Goal: Information Seeking & Learning: Learn about a topic

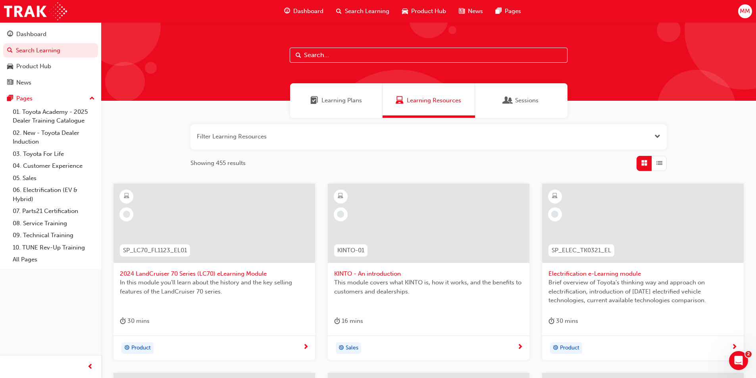
click at [352, 102] on span "Learning Plans" at bounding box center [342, 100] width 41 height 9
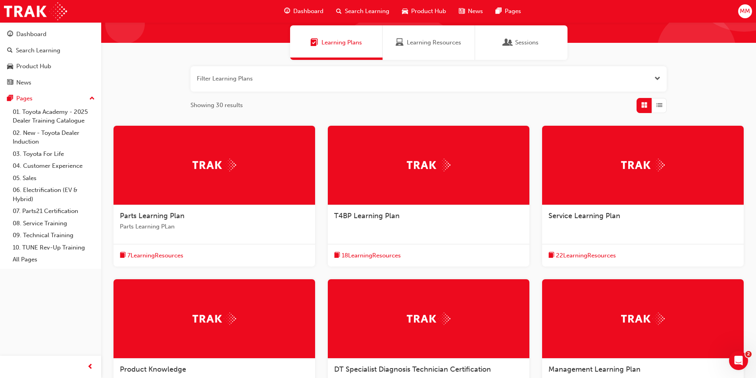
scroll to position [159, 0]
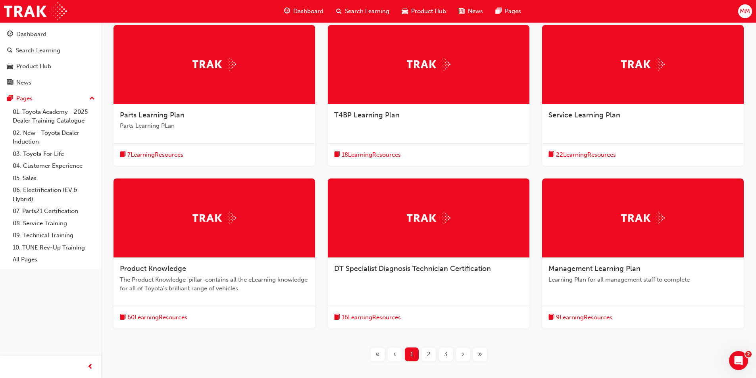
click at [426, 356] on div "2" at bounding box center [429, 355] width 14 height 14
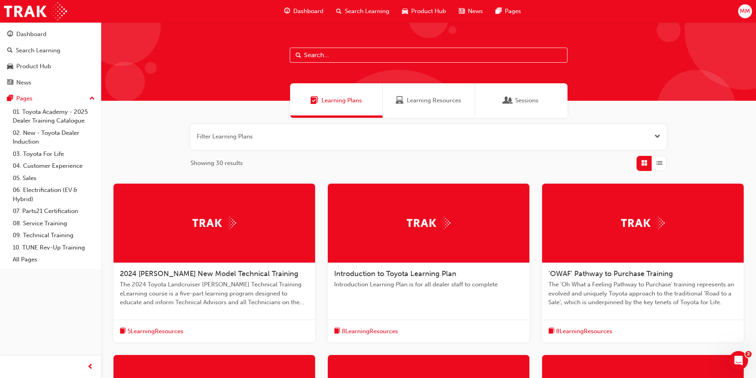
click at [417, 99] on span "Learning Resources" at bounding box center [434, 100] width 54 height 9
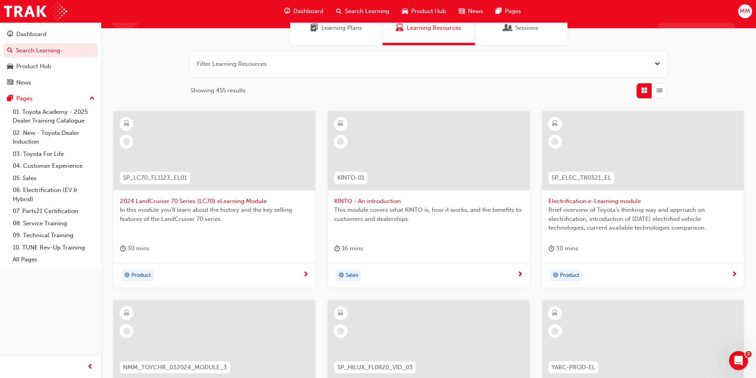
scroll to position [159, 0]
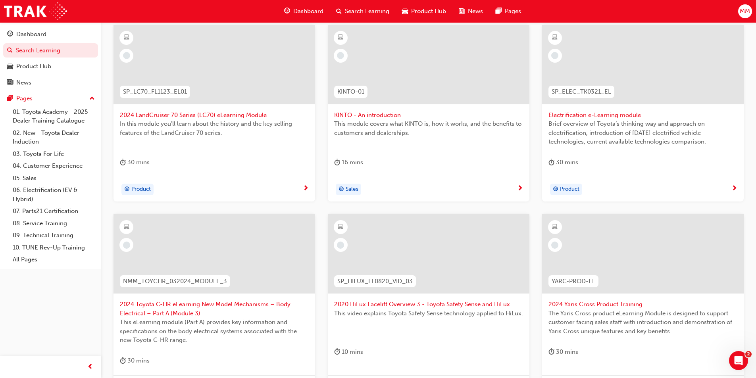
click at [151, 113] on span "2024 LandCruiser 70 Series (LC70) eLearning Module" at bounding box center [214, 115] width 189 height 9
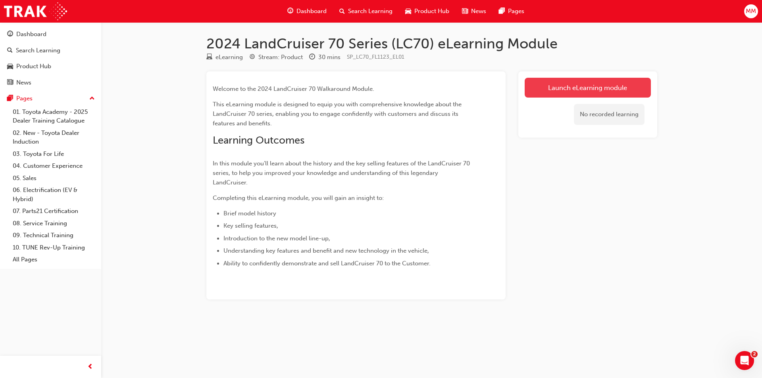
click at [595, 86] on link "Launch eLearning module" at bounding box center [588, 88] width 126 height 20
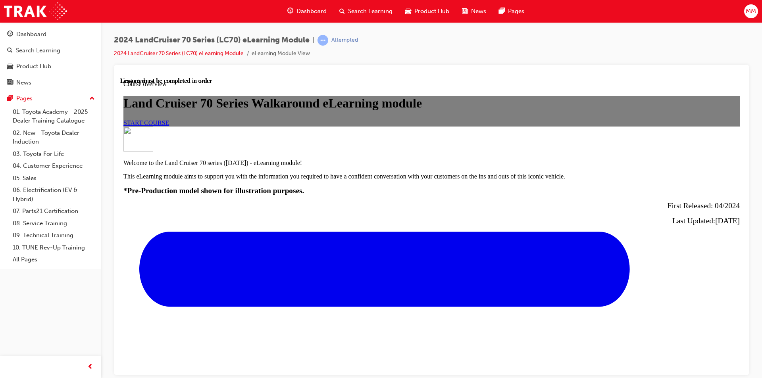
scroll to position [119, 0]
click at [459, 126] on div "START COURSE" at bounding box center [432, 122] width 617 height 7
click at [169, 126] on link "START COURSE" at bounding box center [147, 122] width 46 height 7
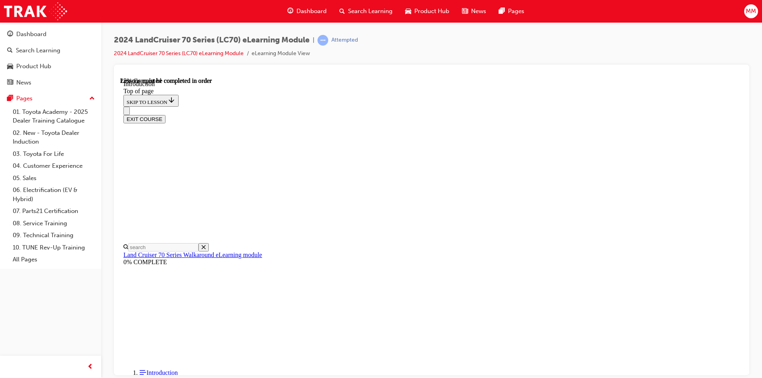
scroll to position [376, 0]
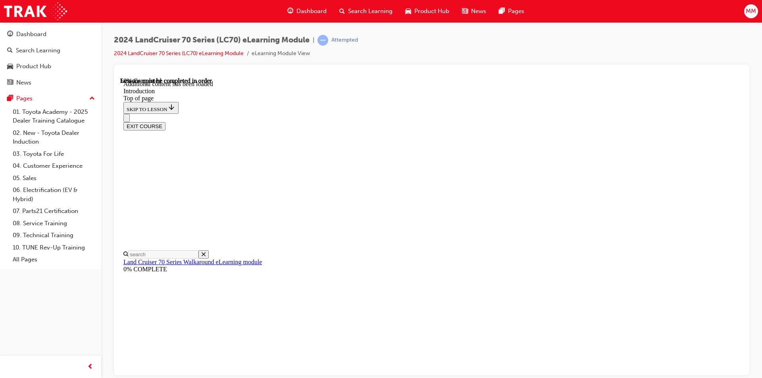
scroll to position [438, 0]
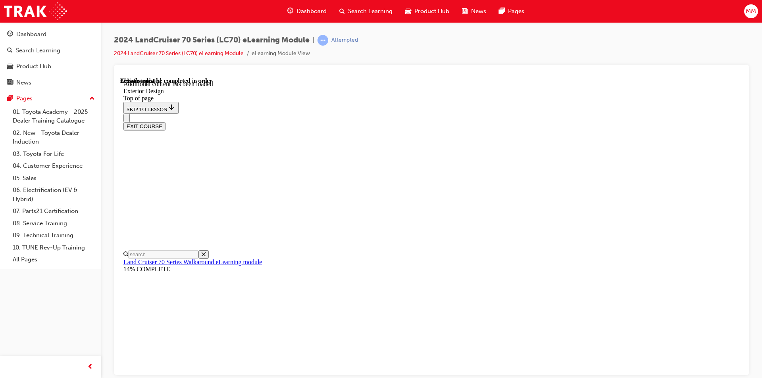
scroll to position [521, 0]
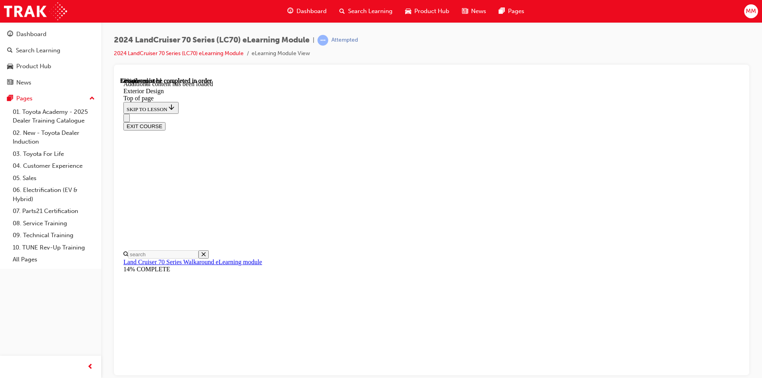
scroll to position [481, 0]
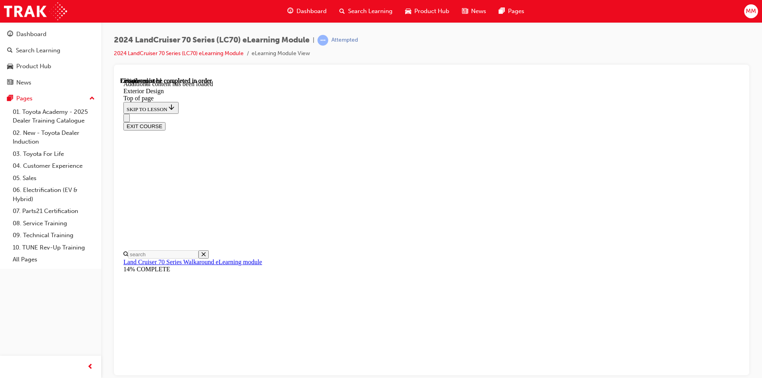
scroll to position [318, 0]
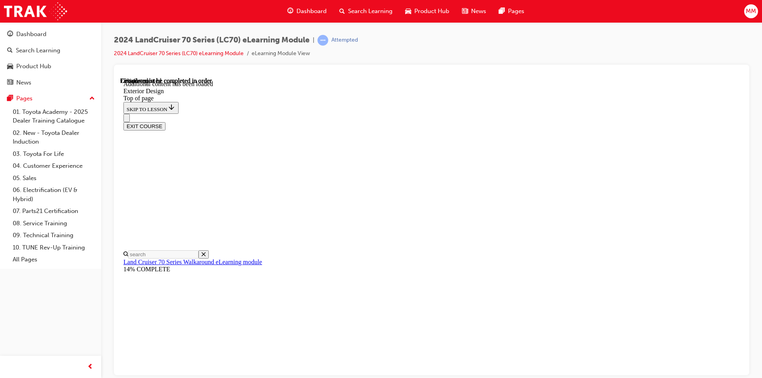
scroll to position [99, 0]
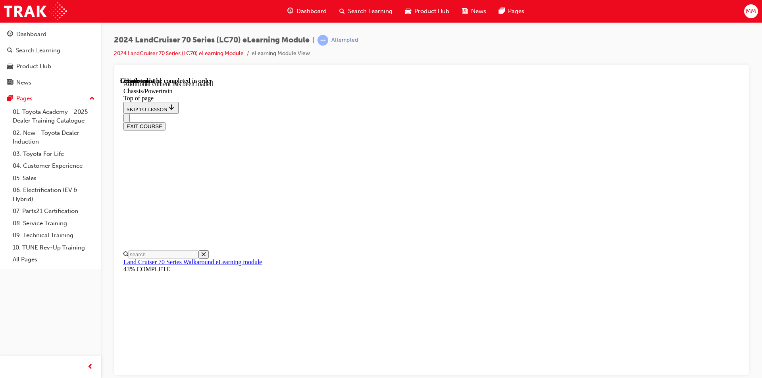
drag, startPoint x: 550, startPoint y: 260, endPoint x: 555, endPoint y: 257, distance: 6.3
drag, startPoint x: 555, startPoint y: 257, endPoint x: 535, endPoint y: 250, distance: 21.2
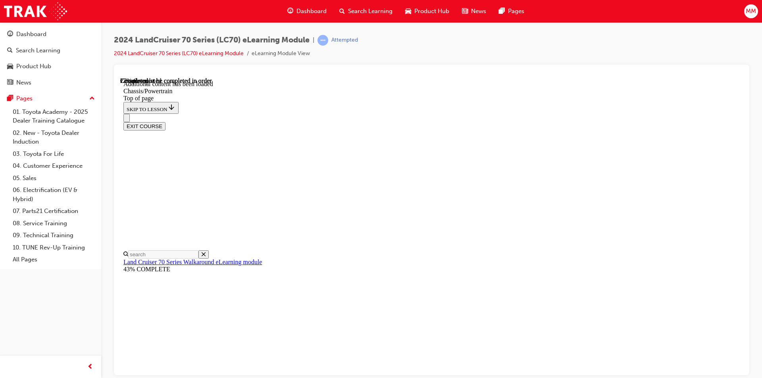
scroll to position [703, 0]
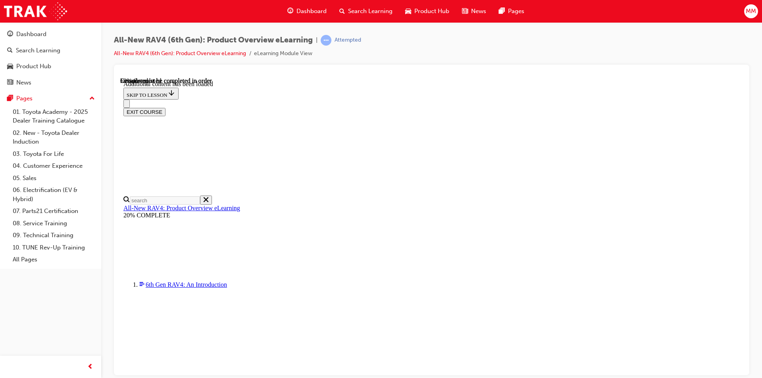
scroll to position [1087, 0]
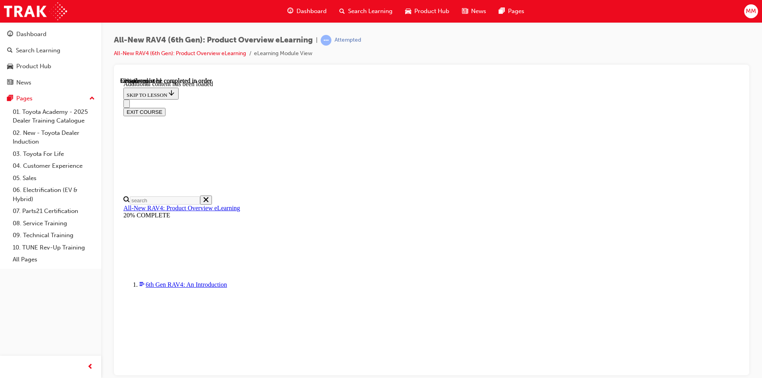
scroll to position [0, 115]
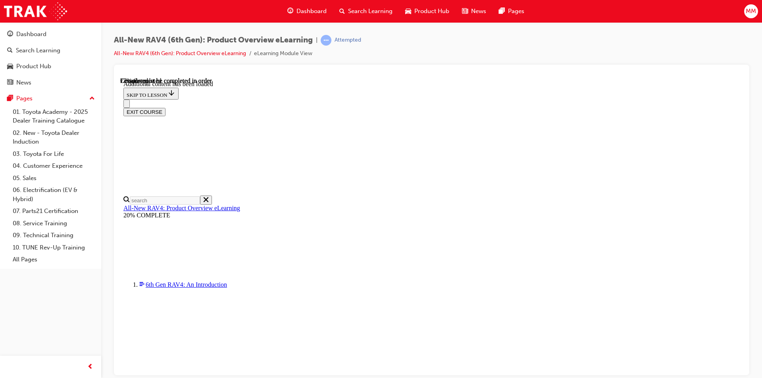
scroll to position [783, 0]
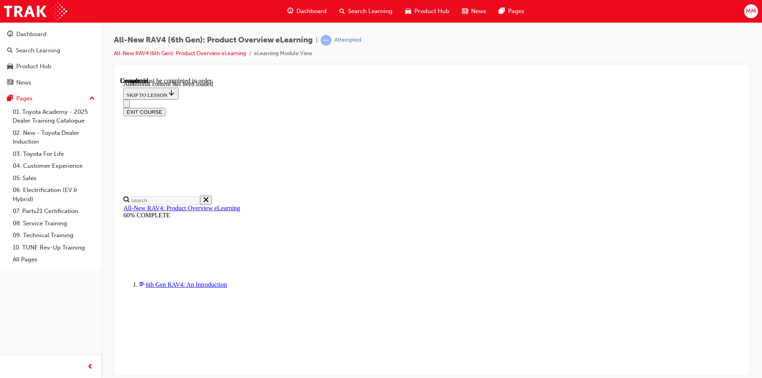
scroll to position [27, 0]
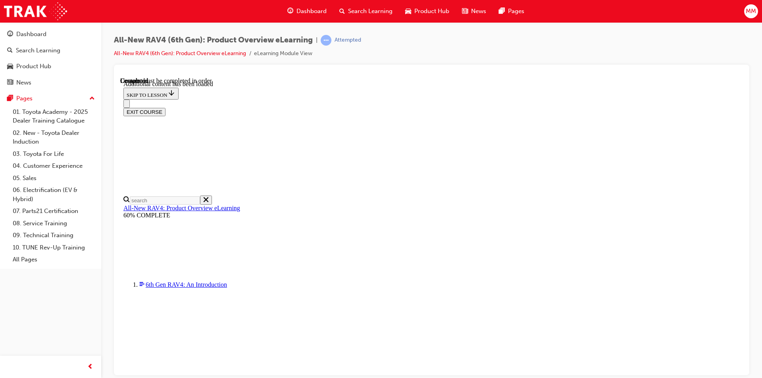
radio input "true"
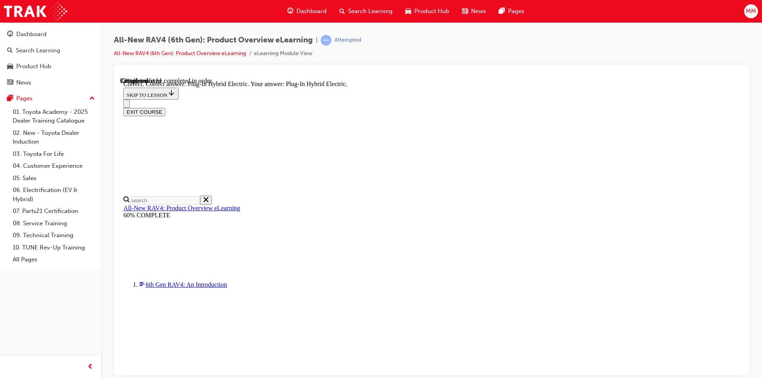
radio input "true"
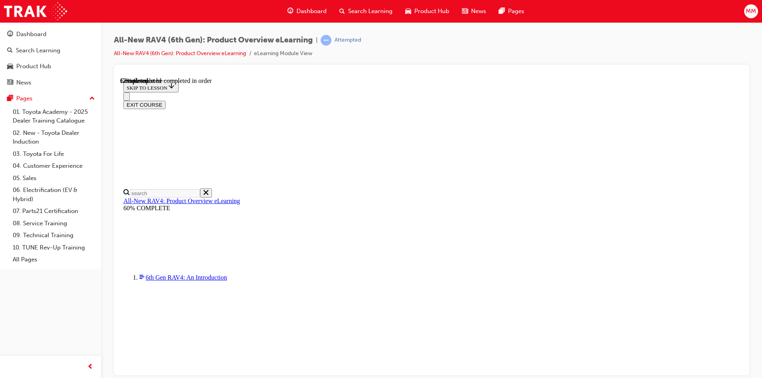
scroll to position [159, 0]
checkbox input "true"
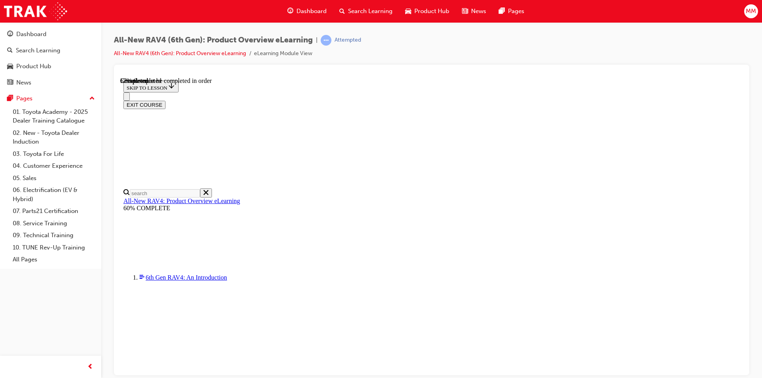
checkbox input "true"
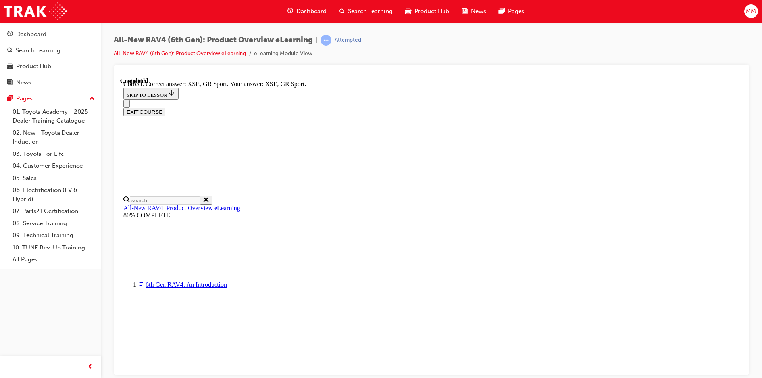
scroll to position [295, 0]
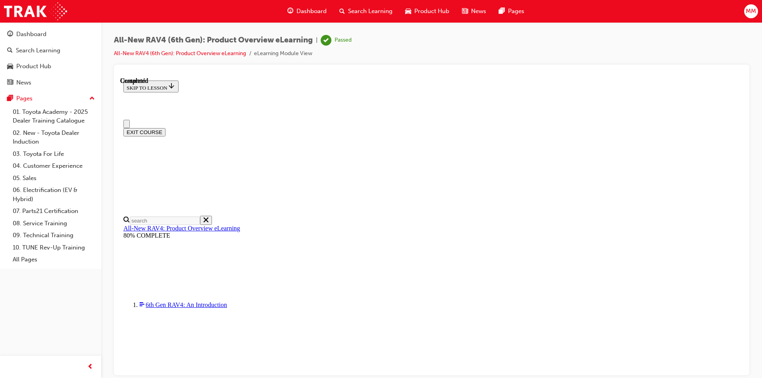
scroll to position [8, 0]
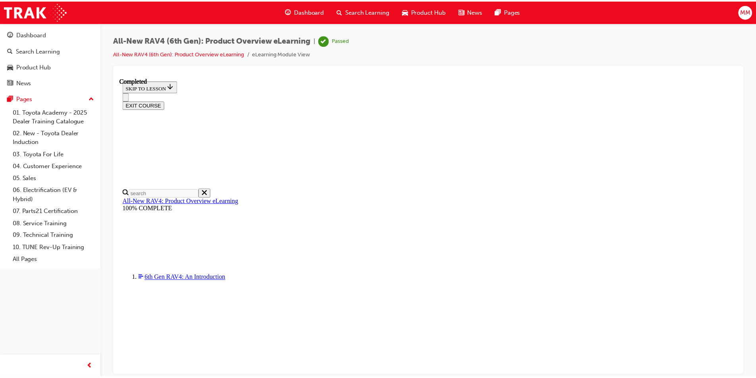
scroll to position [153, 0]
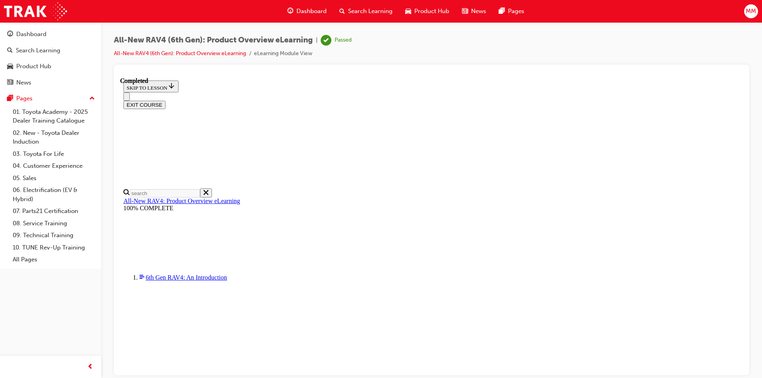
click at [166, 100] on button "EXIT COURSE" at bounding box center [145, 104] width 42 height 8
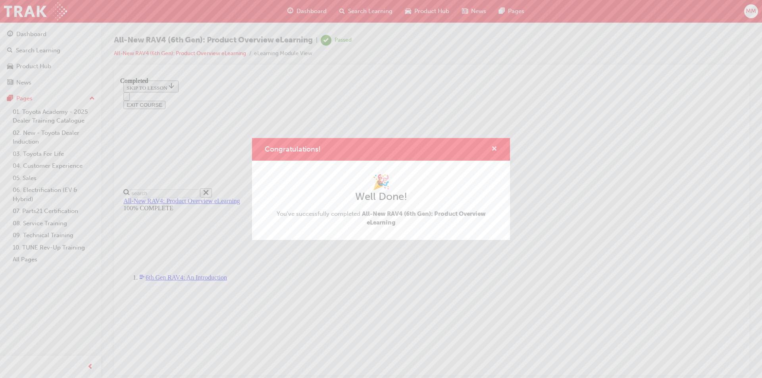
click at [496, 148] on span "cross-icon" at bounding box center [495, 149] width 6 height 7
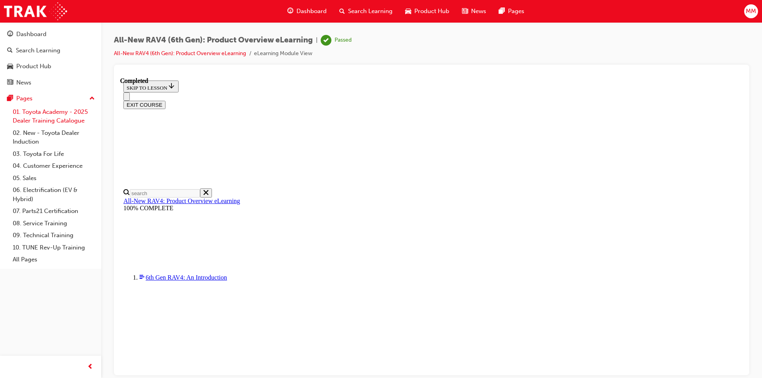
click at [71, 118] on link "01. Toyota Academy - 2025 Dealer Training Catalogue" at bounding box center [54, 116] width 89 height 21
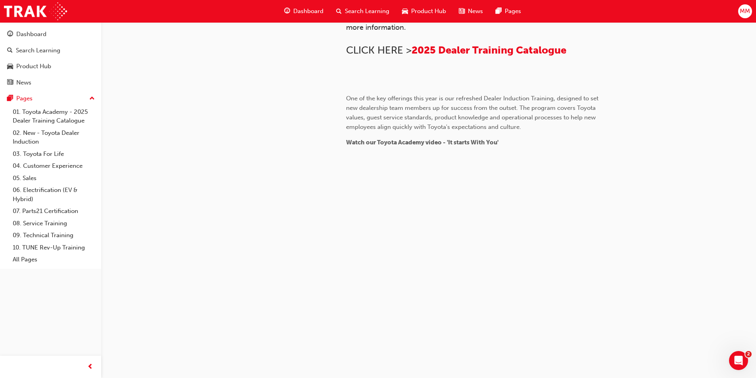
scroll to position [637, 0]
